Goal: Obtain resource: Download file/media

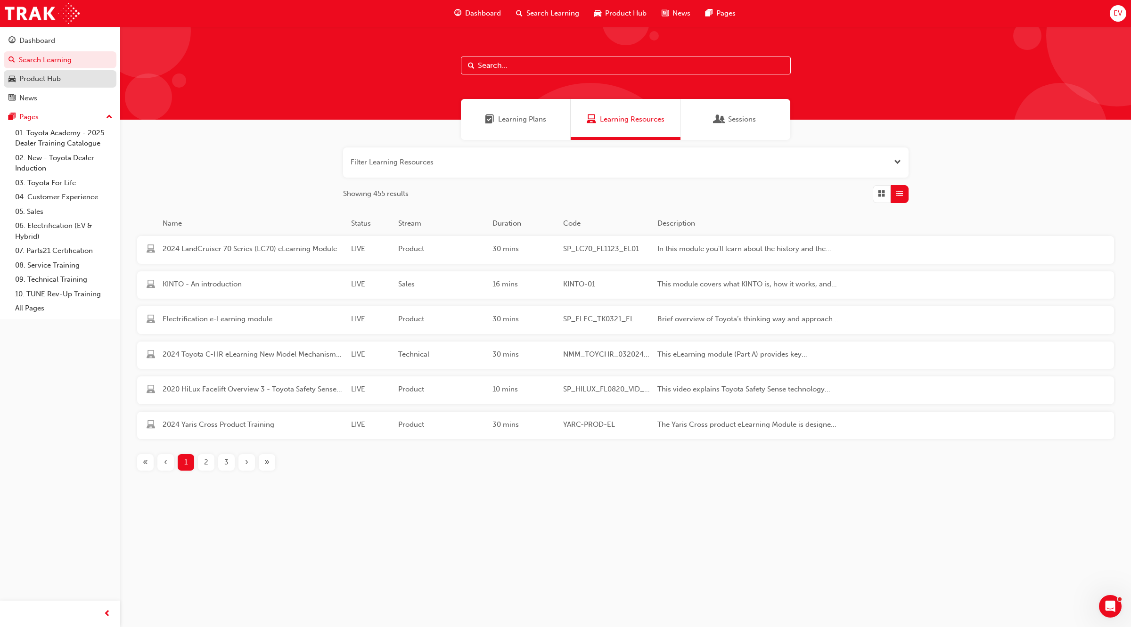
click at [69, 81] on div "Product Hub" at bounding box center [59, 79] width 103 height 12
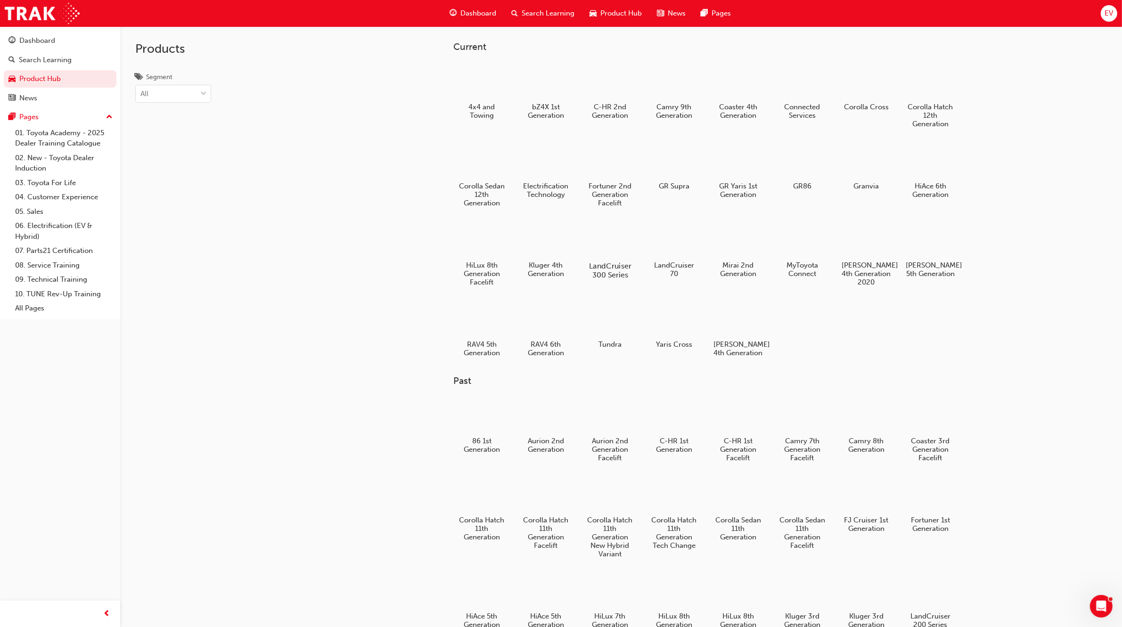
click at [590, 239] on div at bounding box center [610, 239] width 52 height 38
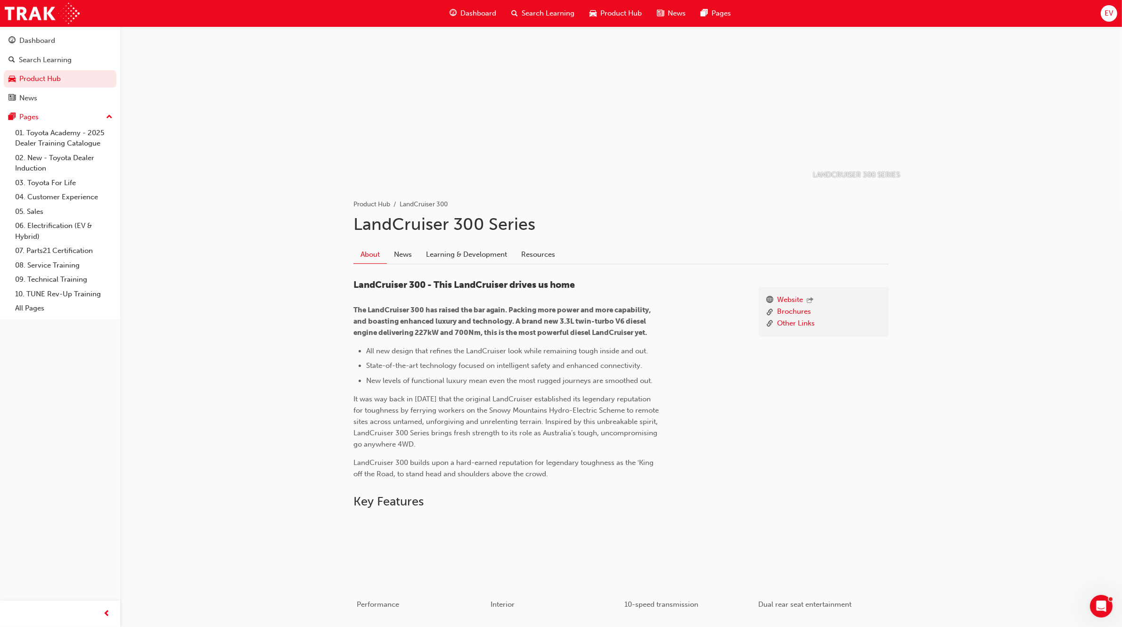
scroll to position [59, 0]
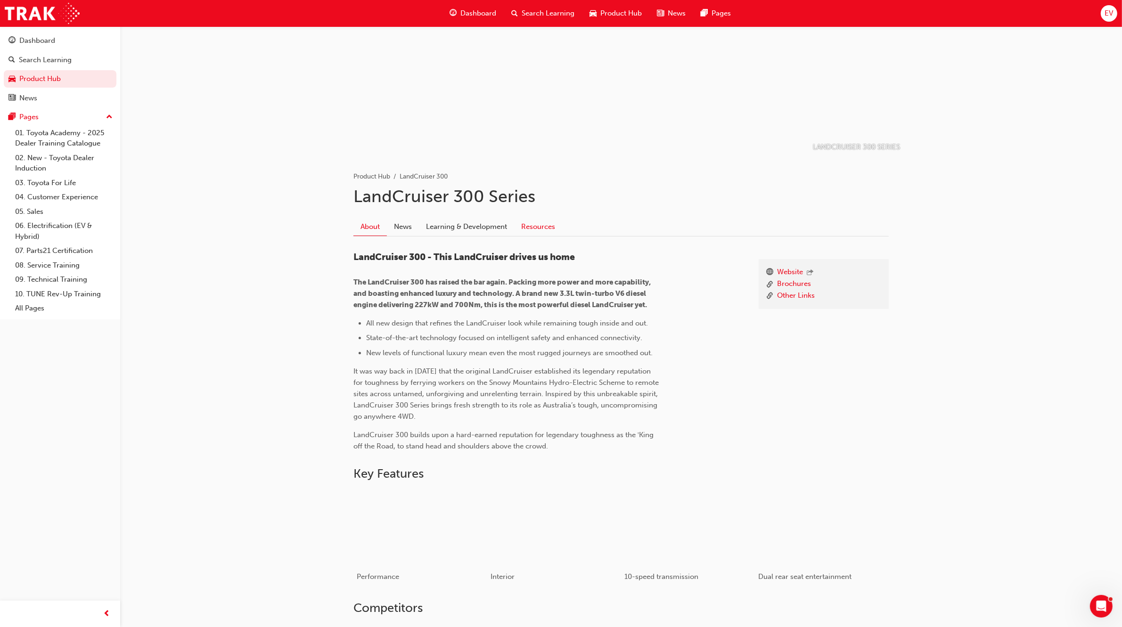
click at [534, 225] on link "Resources" at bounding box center [538, 227] width 48 height 18
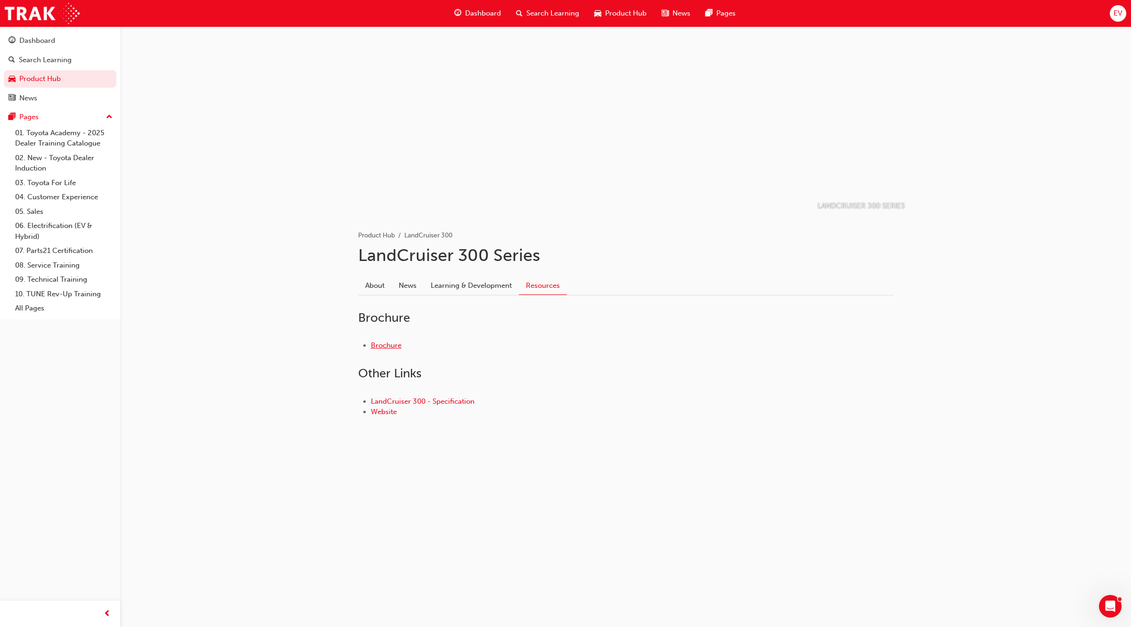
click at [372, 347] on link "Brochure" at bounding box center [386, 345] width 31 height 8
